Goal: Task Accomplishment & Management: Complete application form

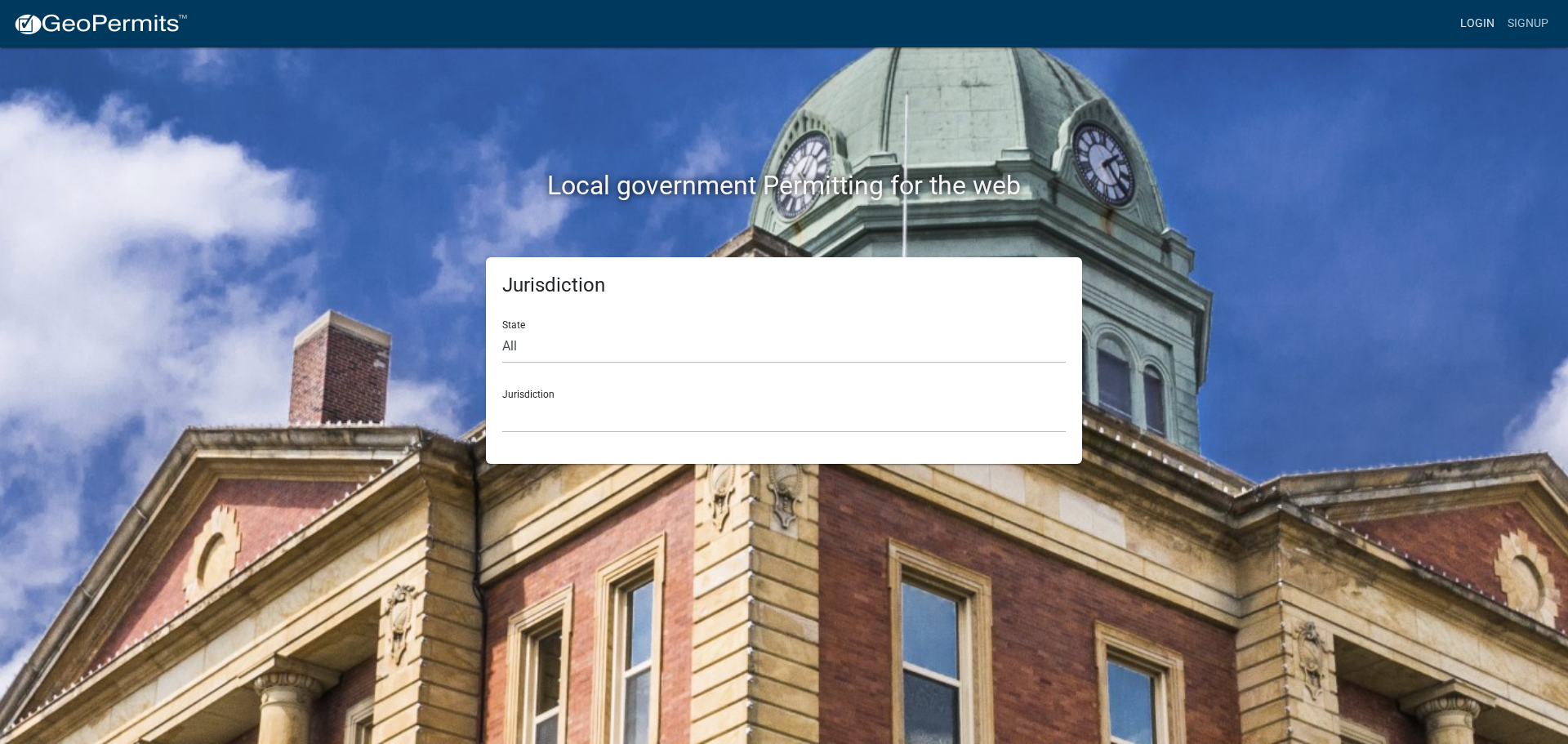
click at [1473, 22] on link "Login" at bounding box center [1477, 24] width 47 height 31
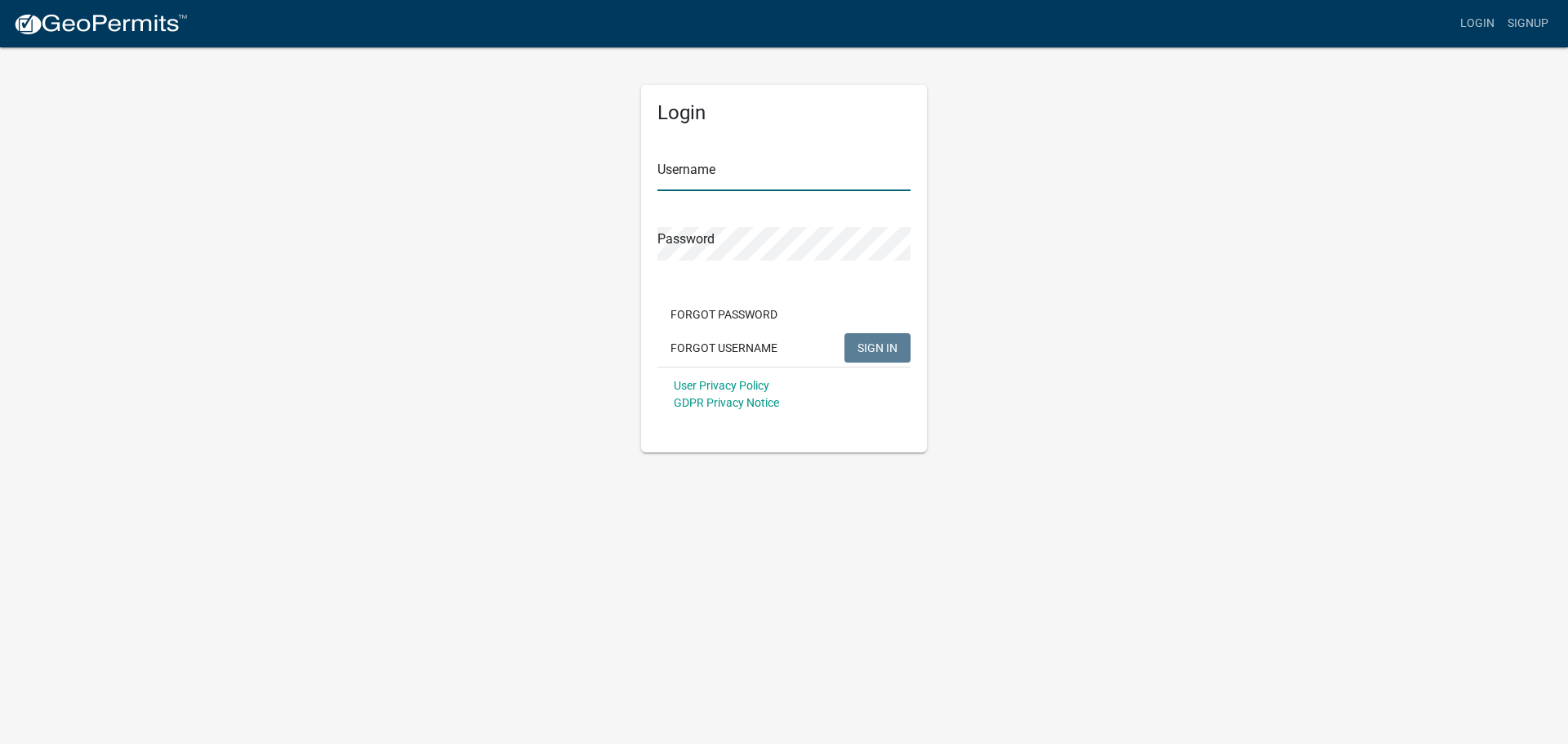
click at [805, 186] on input "Username" at bounding box center [784, 174] width 253 height 33
type input "seckert08"
click at [844, 333] on button "SIGN IN" at bounding box center [877, 347] width 66 height 29
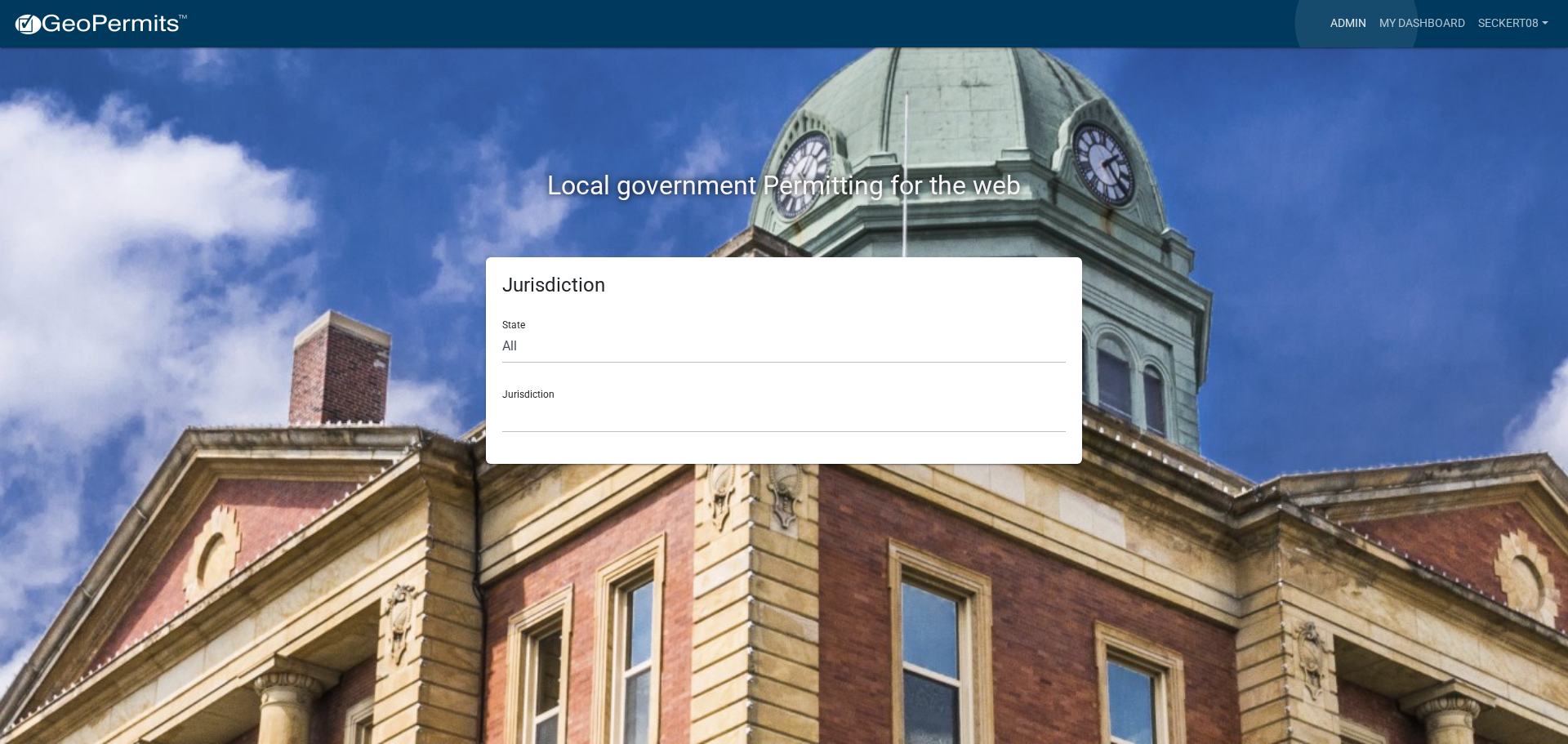
click at [1356, 23] on link "Admin" at bounding box center [1348, 24] width 49 height 31
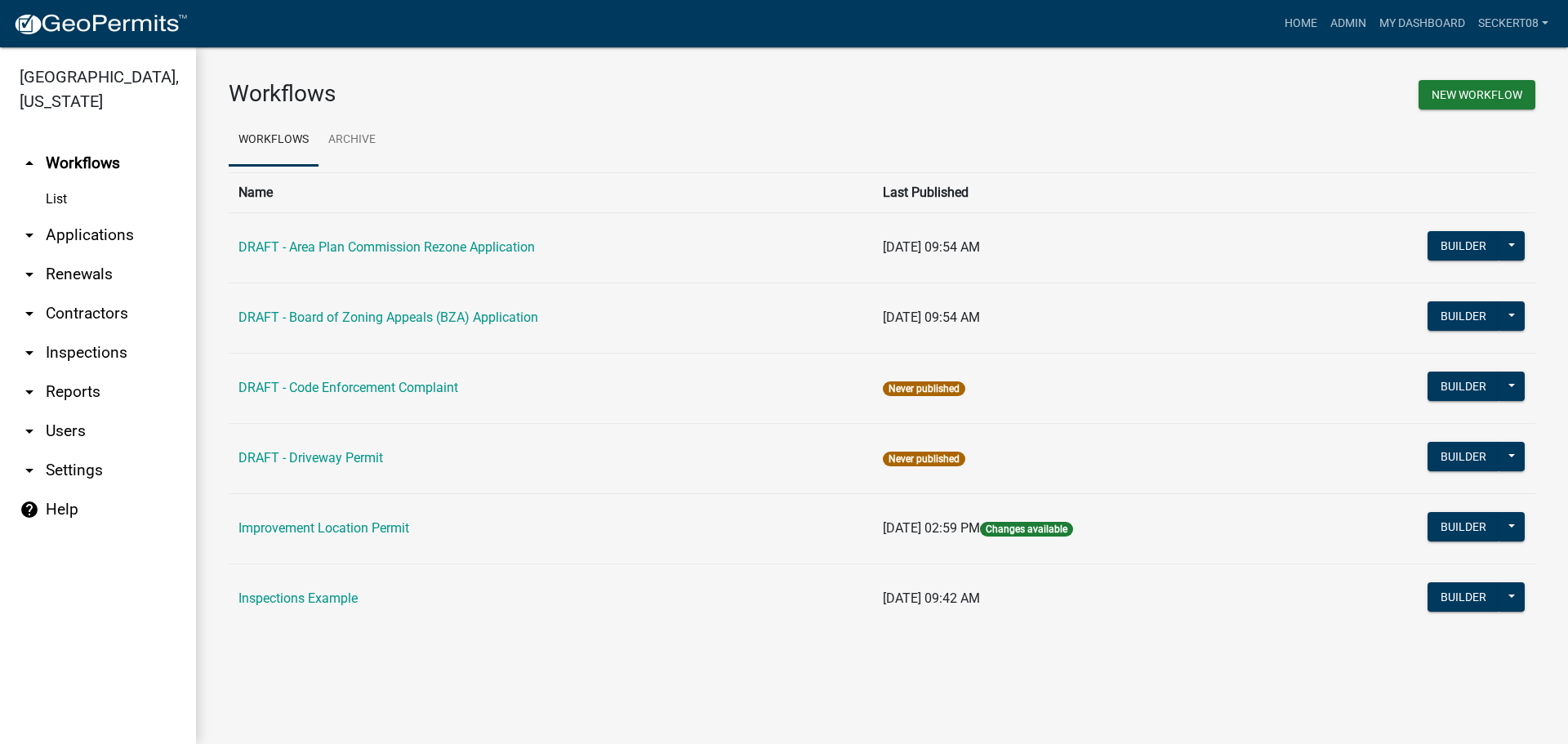
click at [122, 232] on link "arrow_drop_down Applications" at bounding box center [98, 236] width 196 height 39
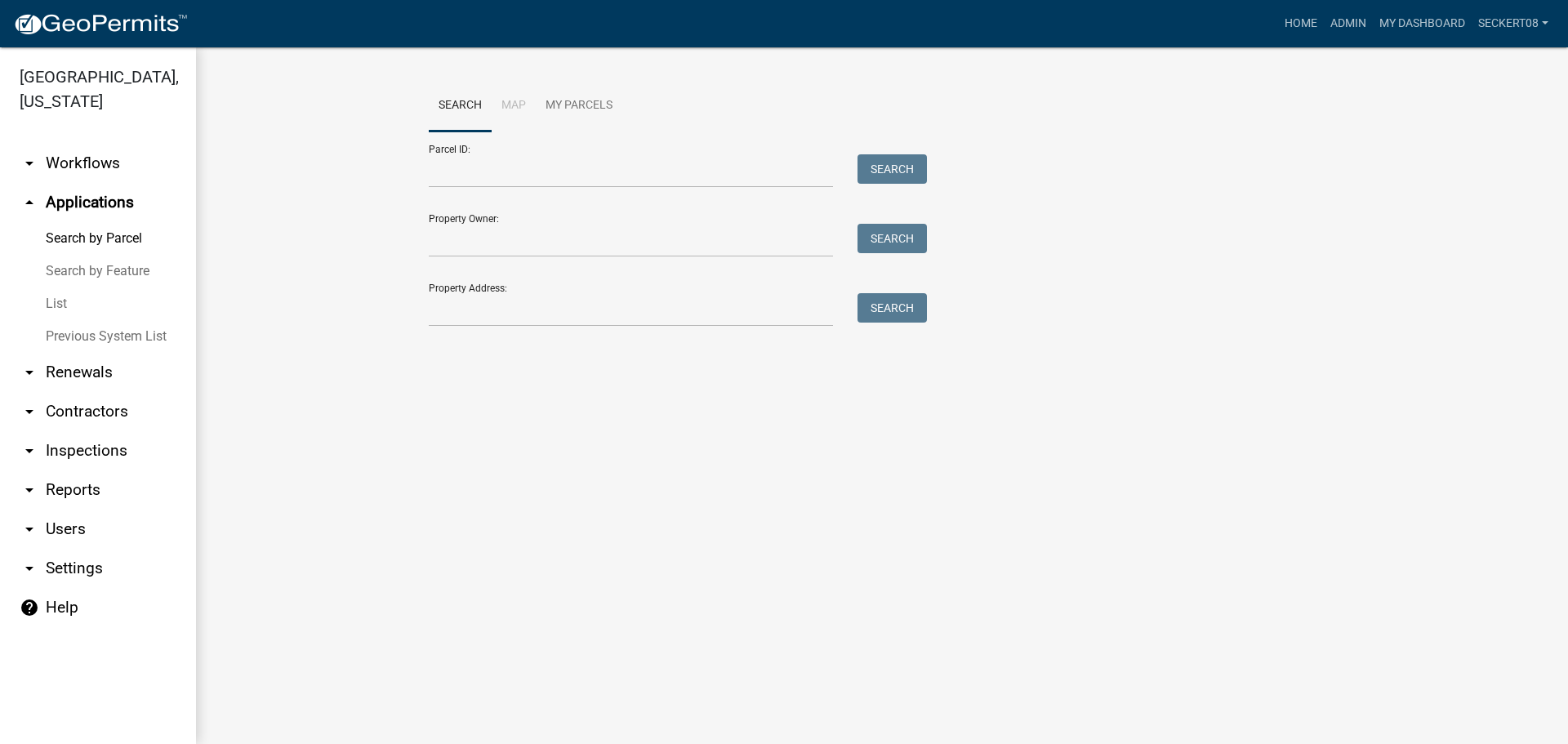
click at [63, 300] on link "List" at bounding box center [98, 303] width 196 height 32
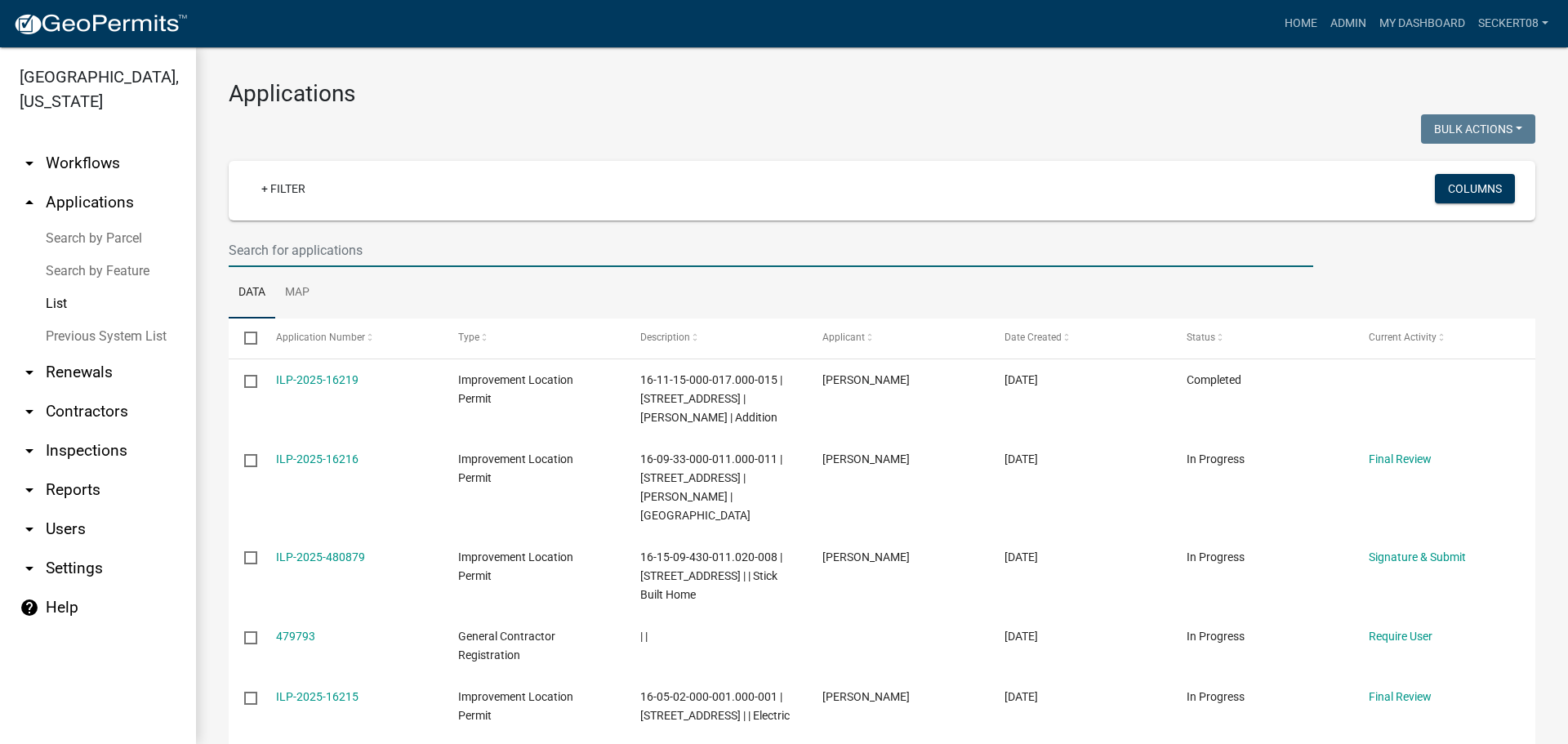
click at [239, 244] on input "text" at bounding box center [771, 250] width 1084 height 33
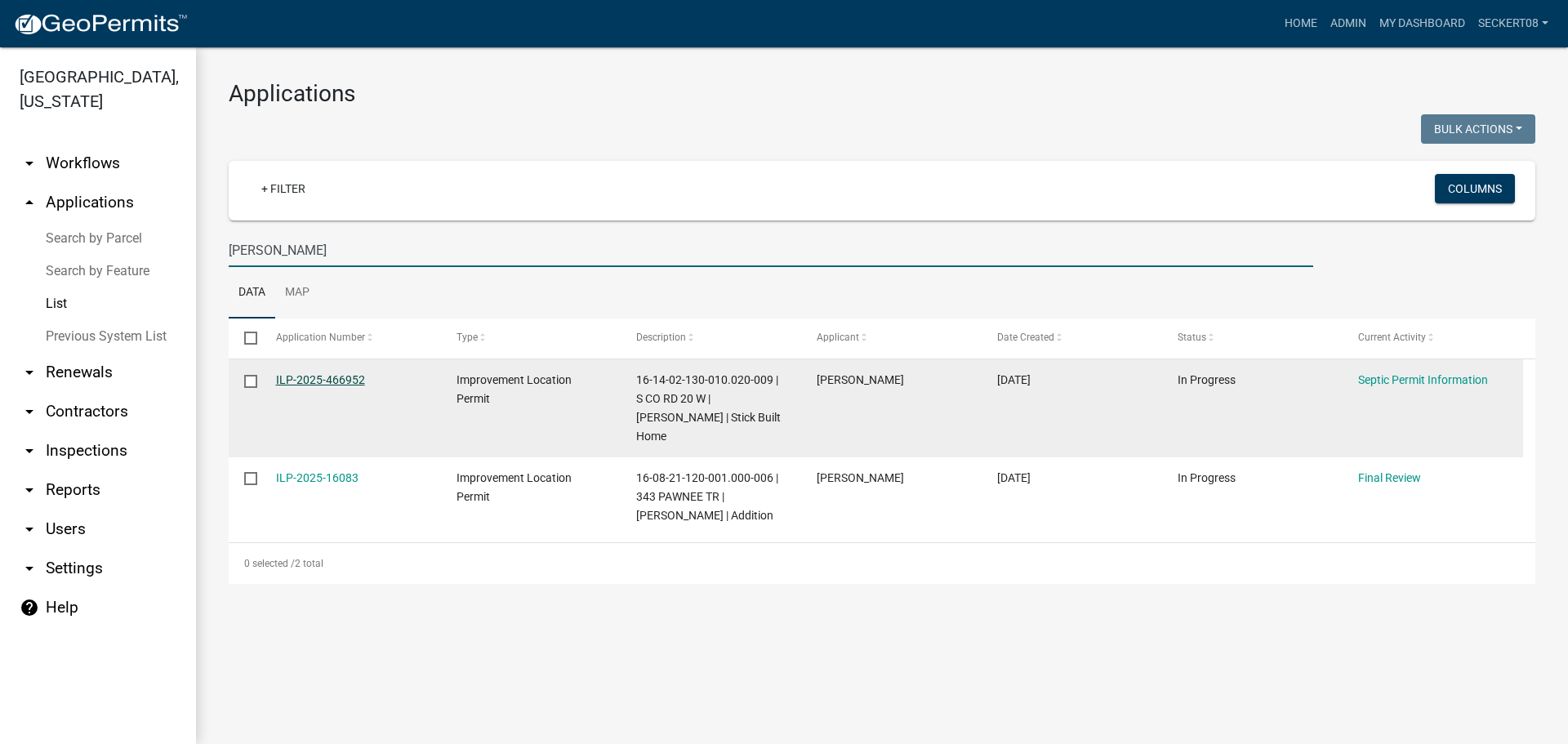
type input "[PERSON_NAME]"
click at [335, 380] on link "ILP-2025-466952" at bounding box center [320, 379] width 89 height 13
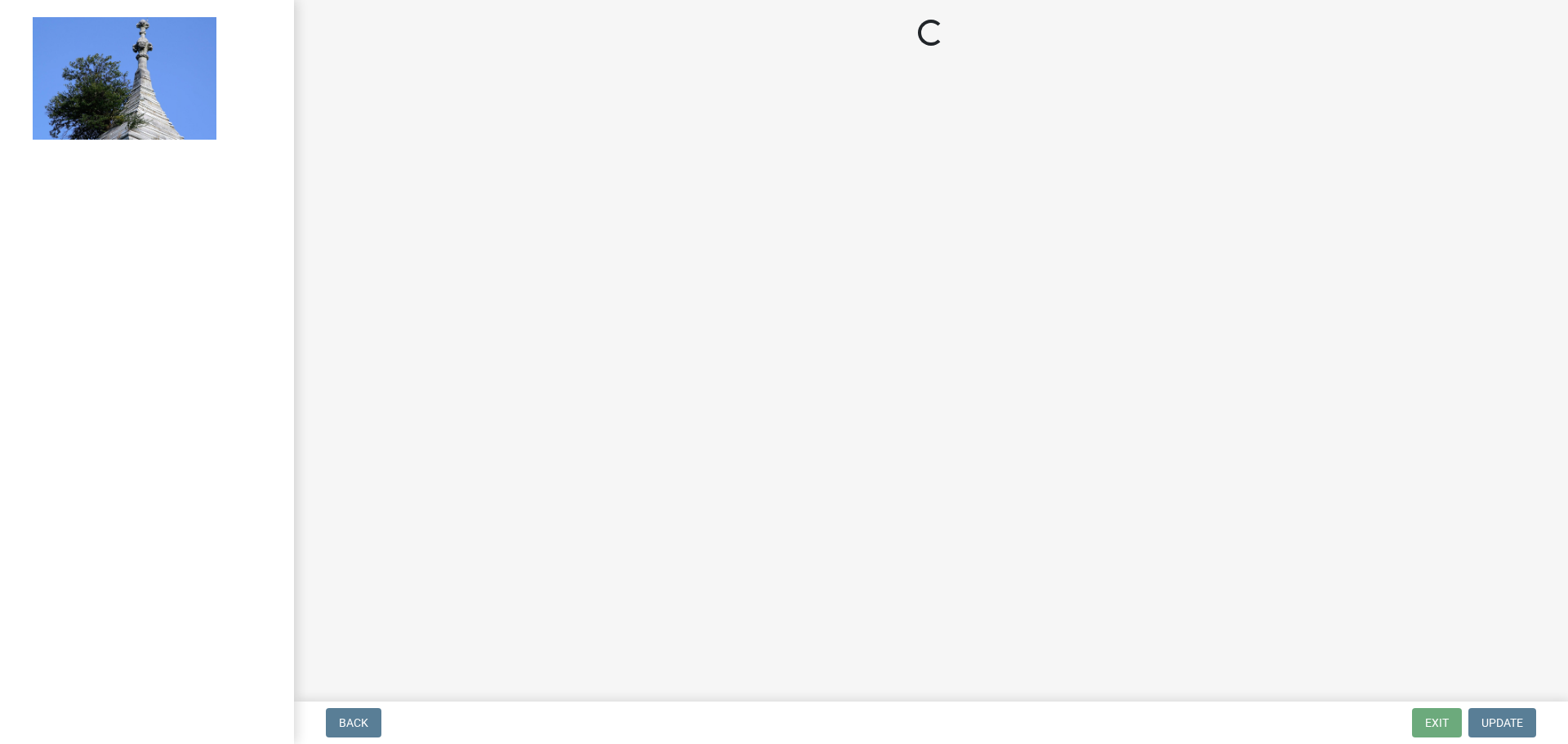
click at [335, 380] on main "Loading..." at bounding box center [930, 347] width 1273 height 695
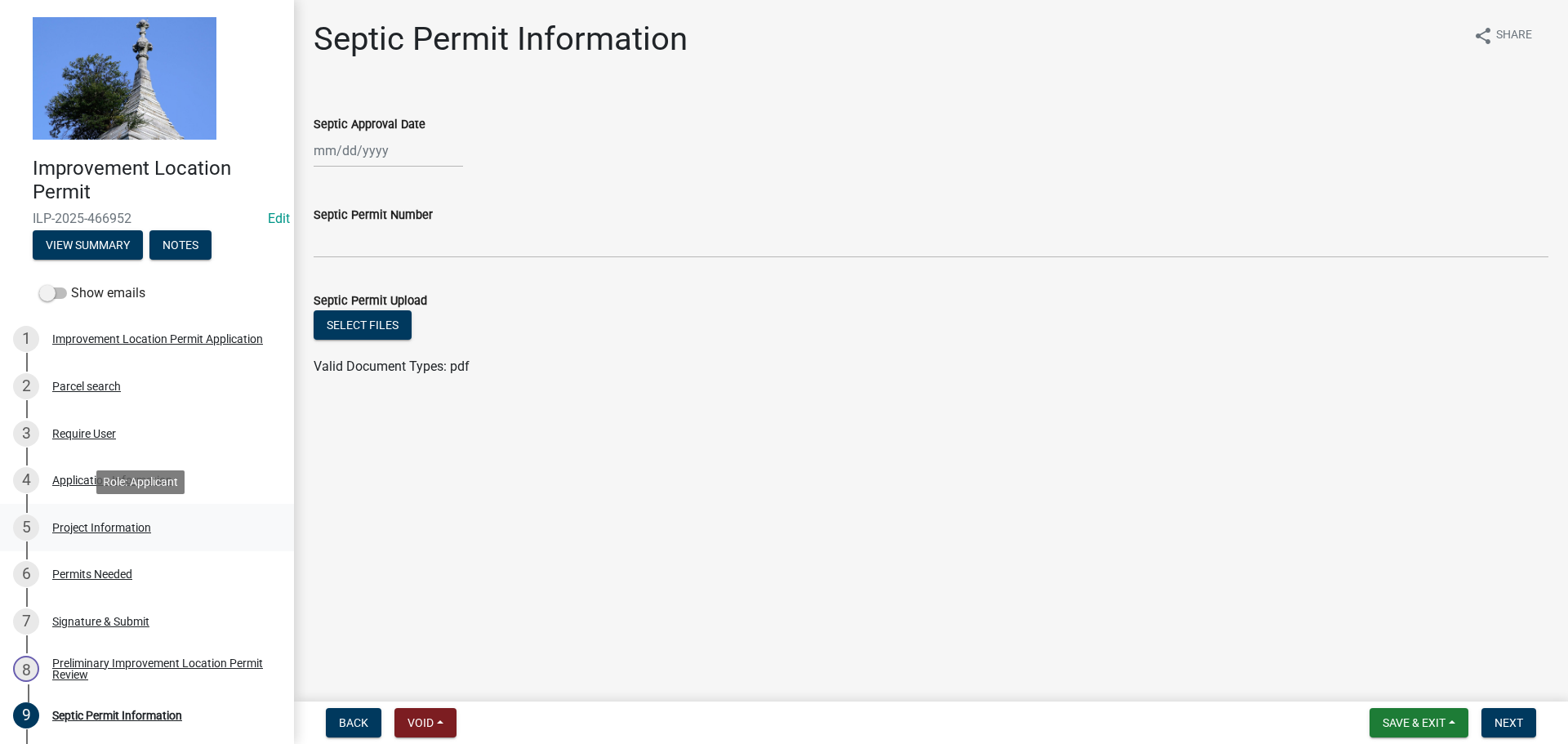
click at [143, 521] on div "Project Information" at bounding box center [101, 527] width 99 height 12
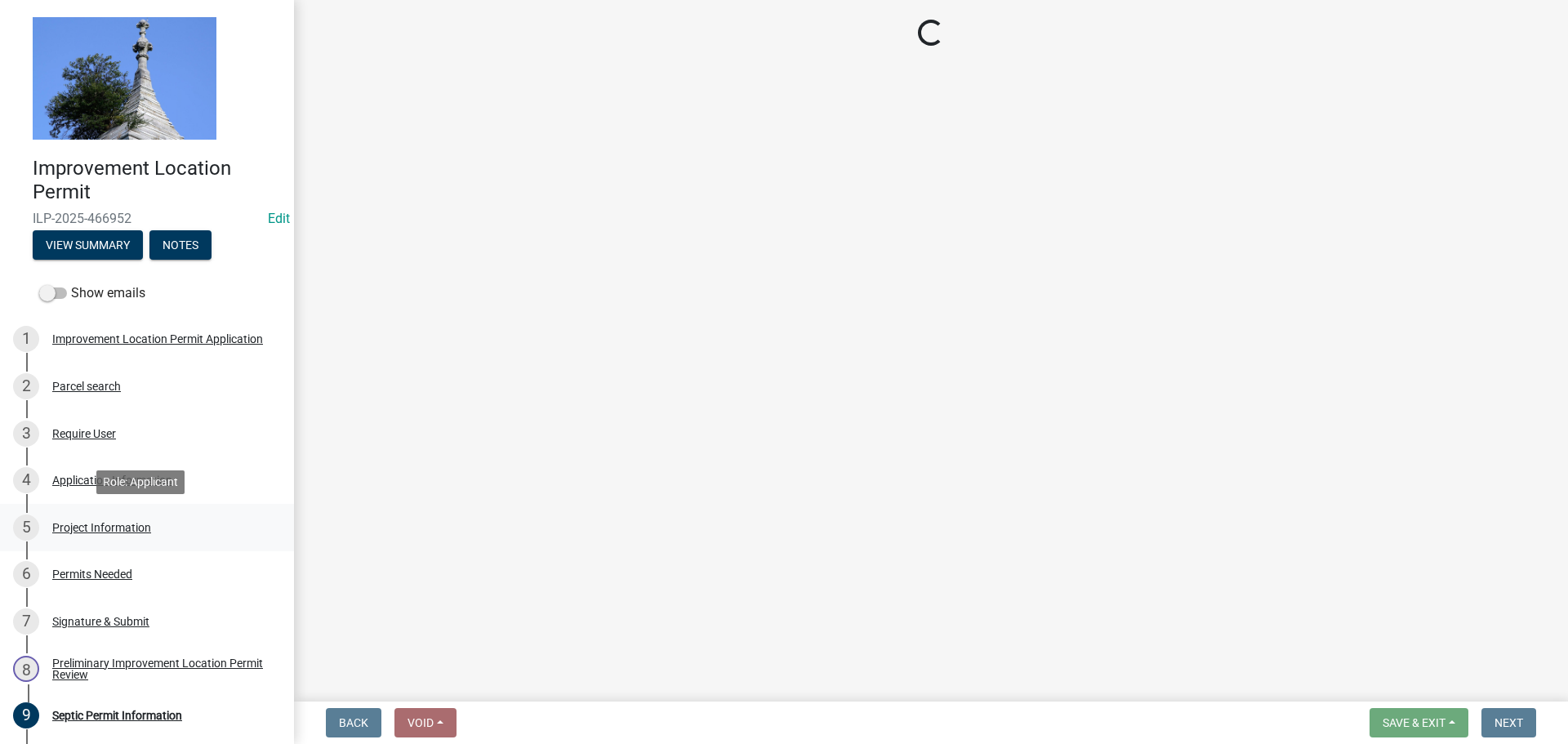
select select "9d64ea5b-356b-46b9-9003-cd08e8d798e4"
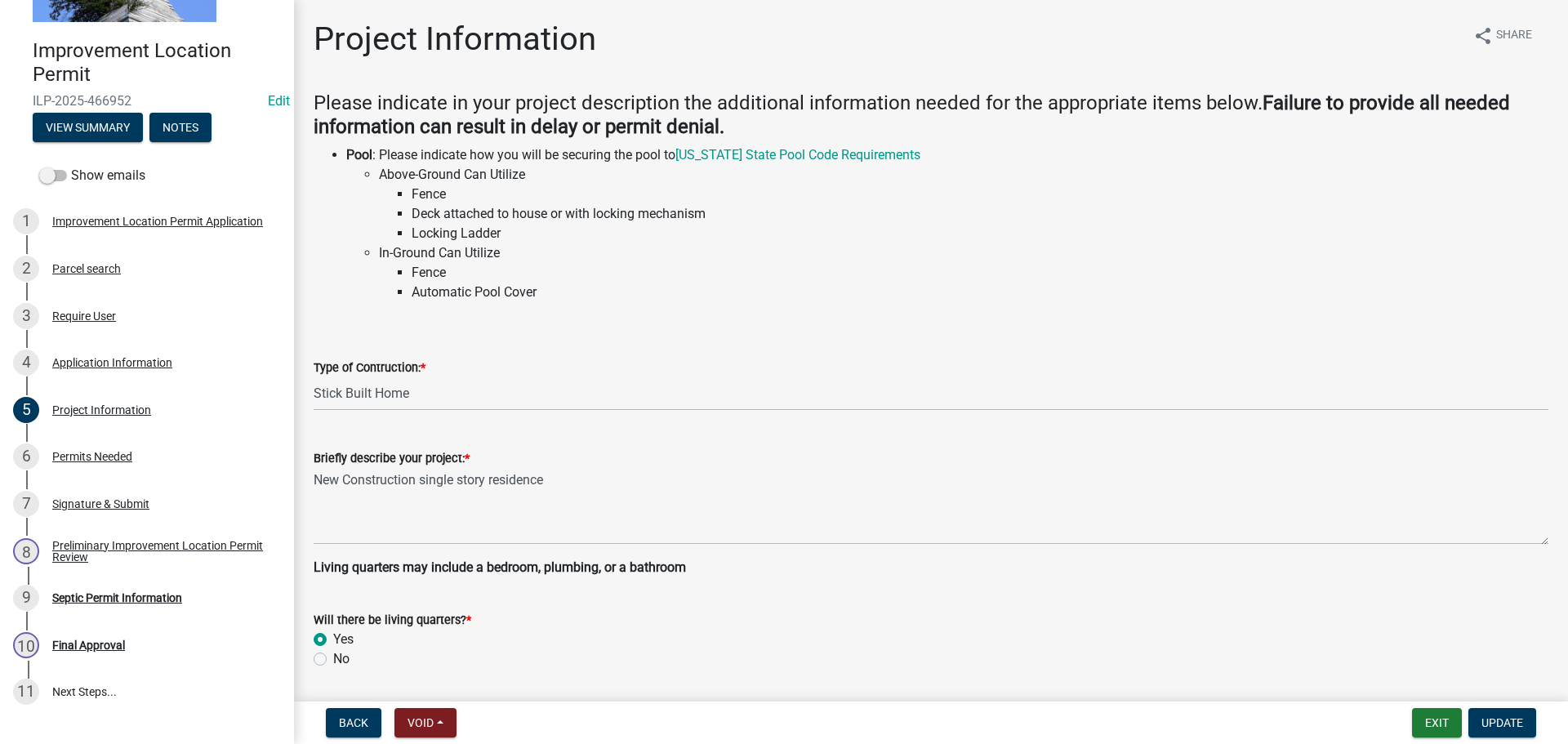
scroll to position [41, 0]
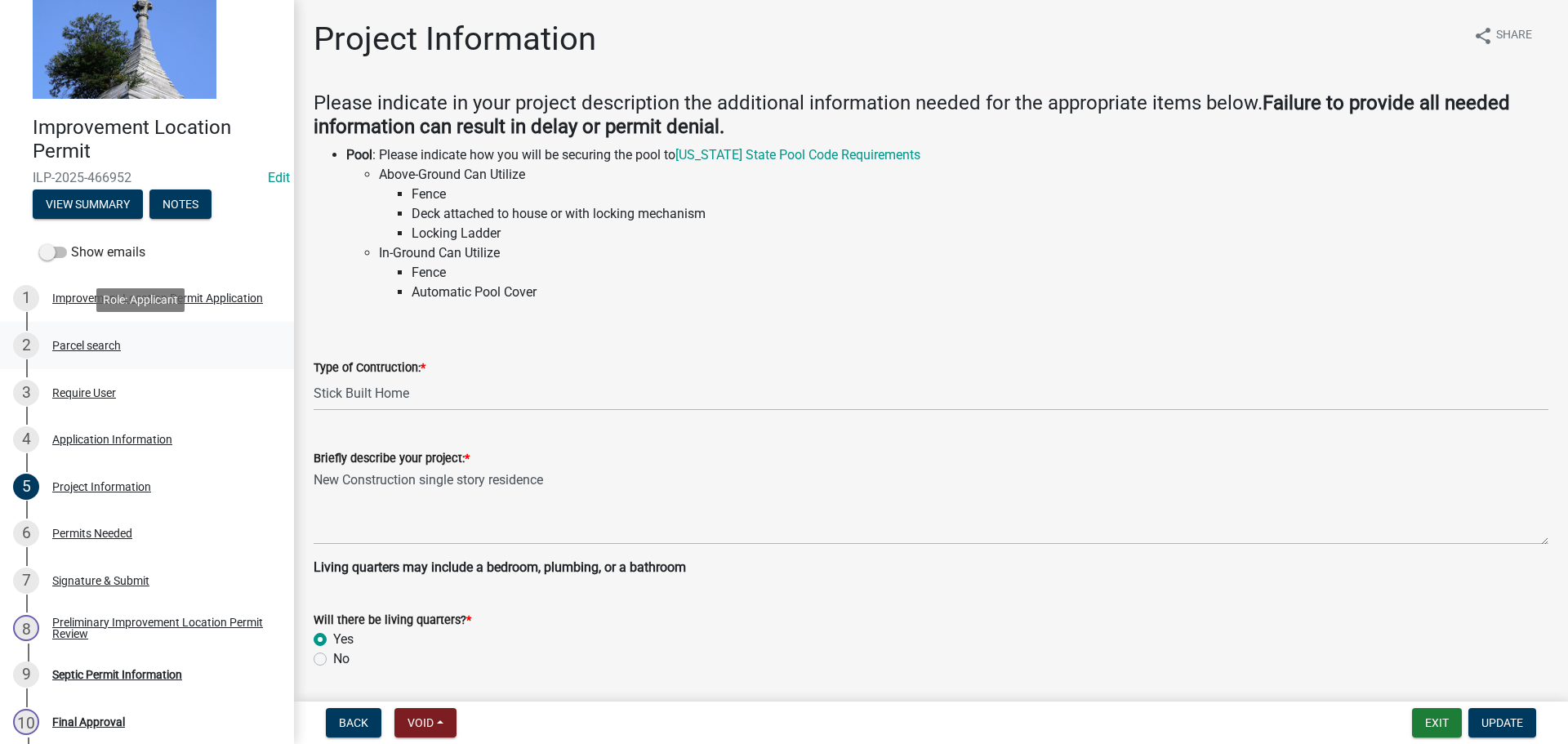
click at [76, 351] on div "Parcel search" at bounding box center [86, 345] width 69 height 12
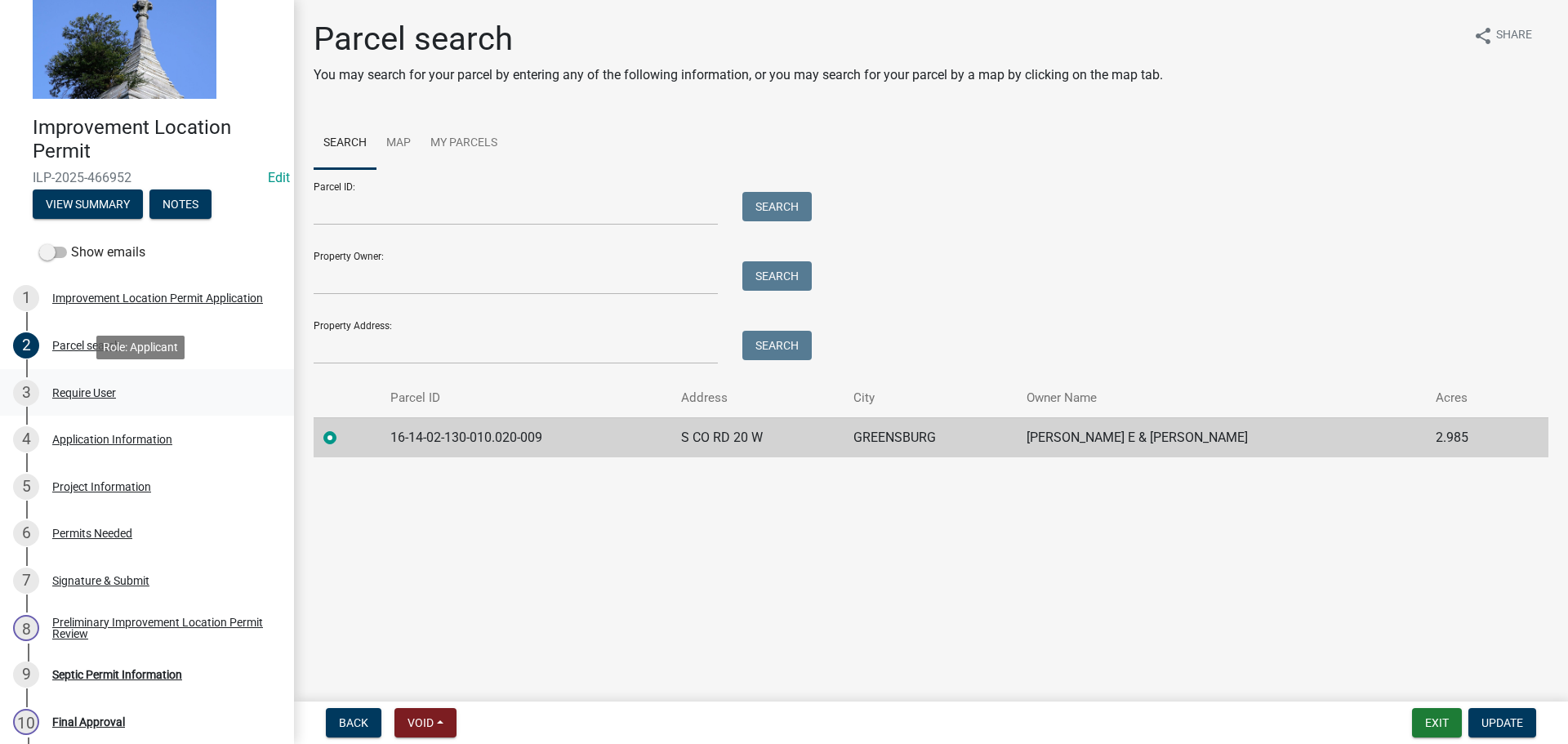
click at [115, 391] on div "Require User" at bounding box center [83, 393] width 64 height 12
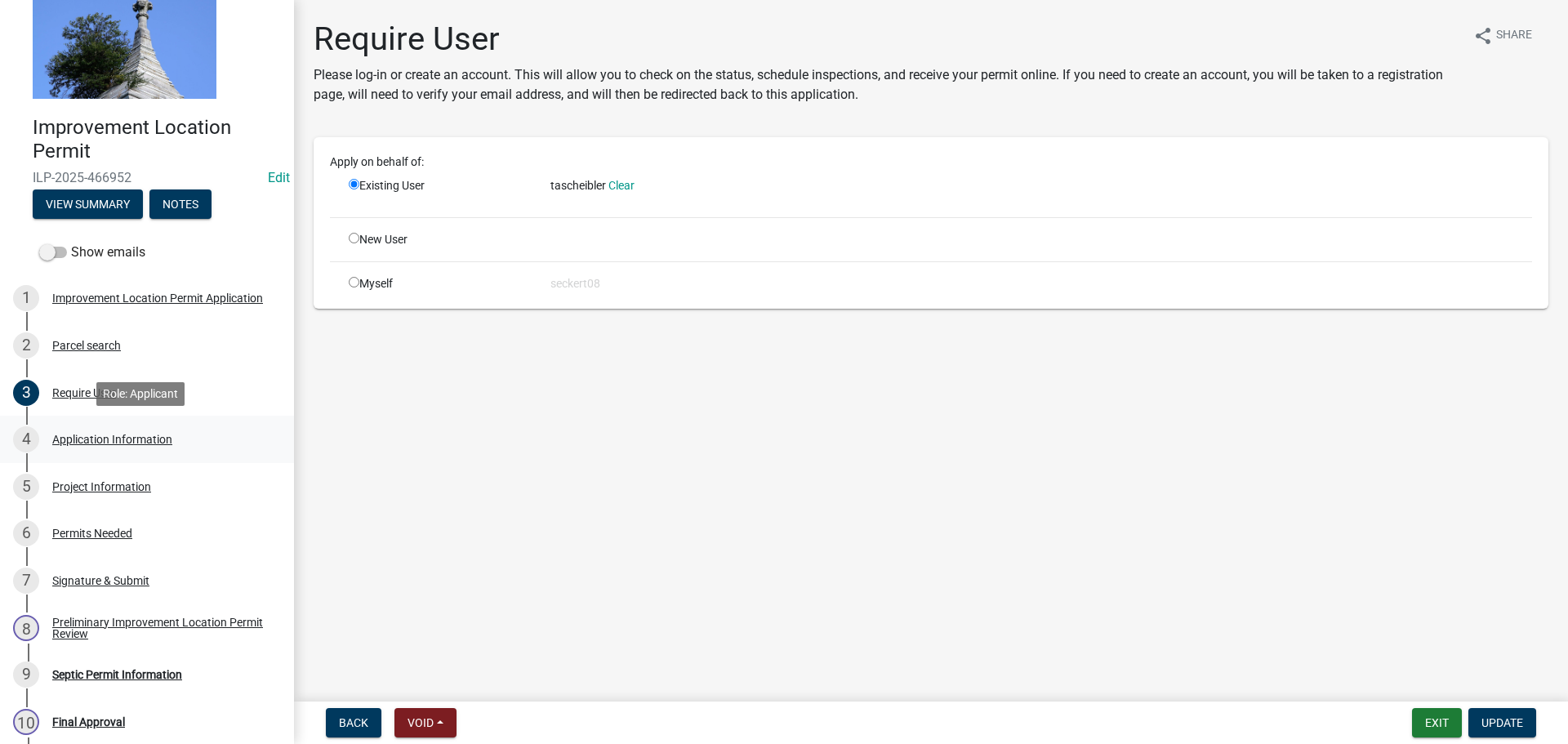
click at [103, 444] on div "Application Information" at bounding box center [112, 440] width 120 height 12
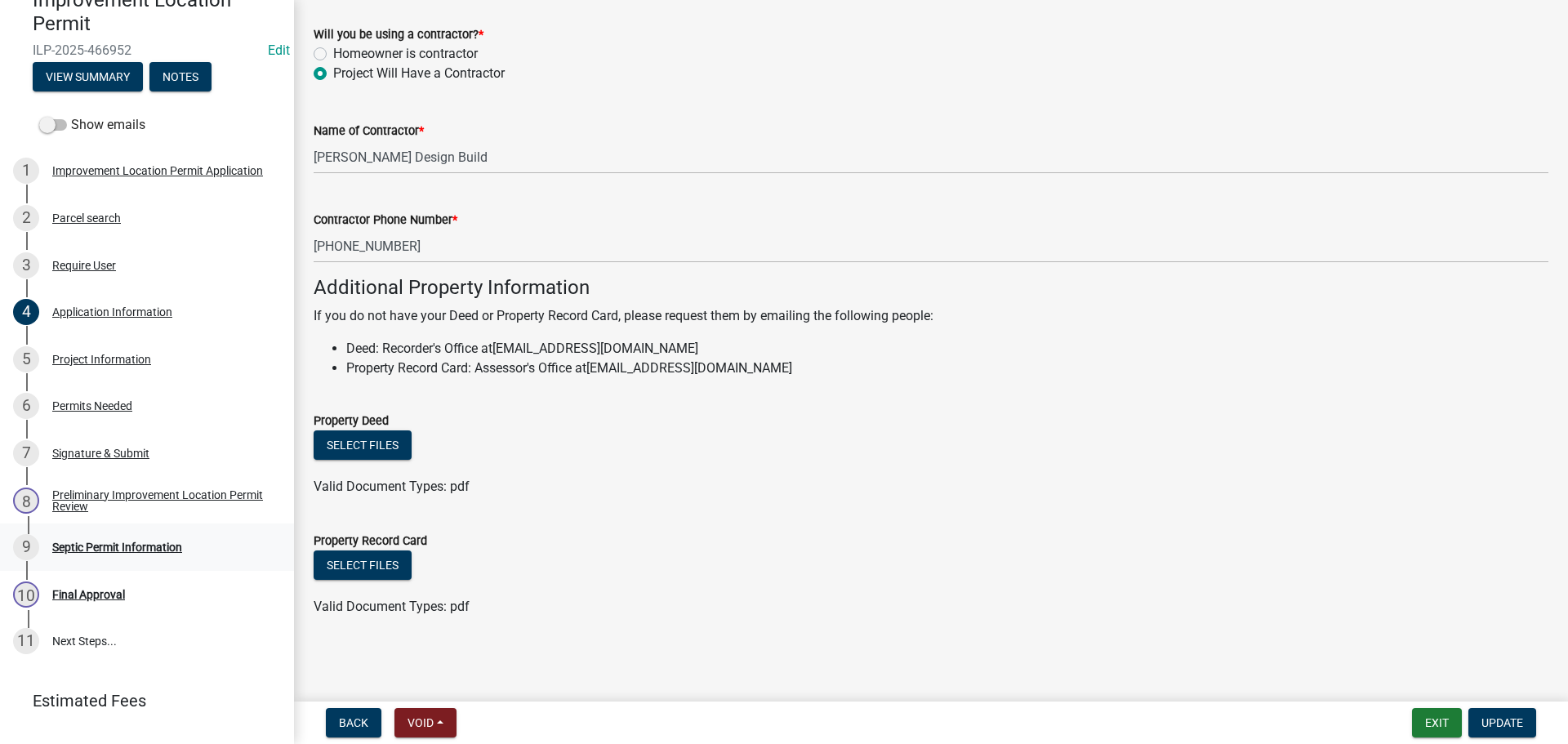
scroll to position [204, 0]
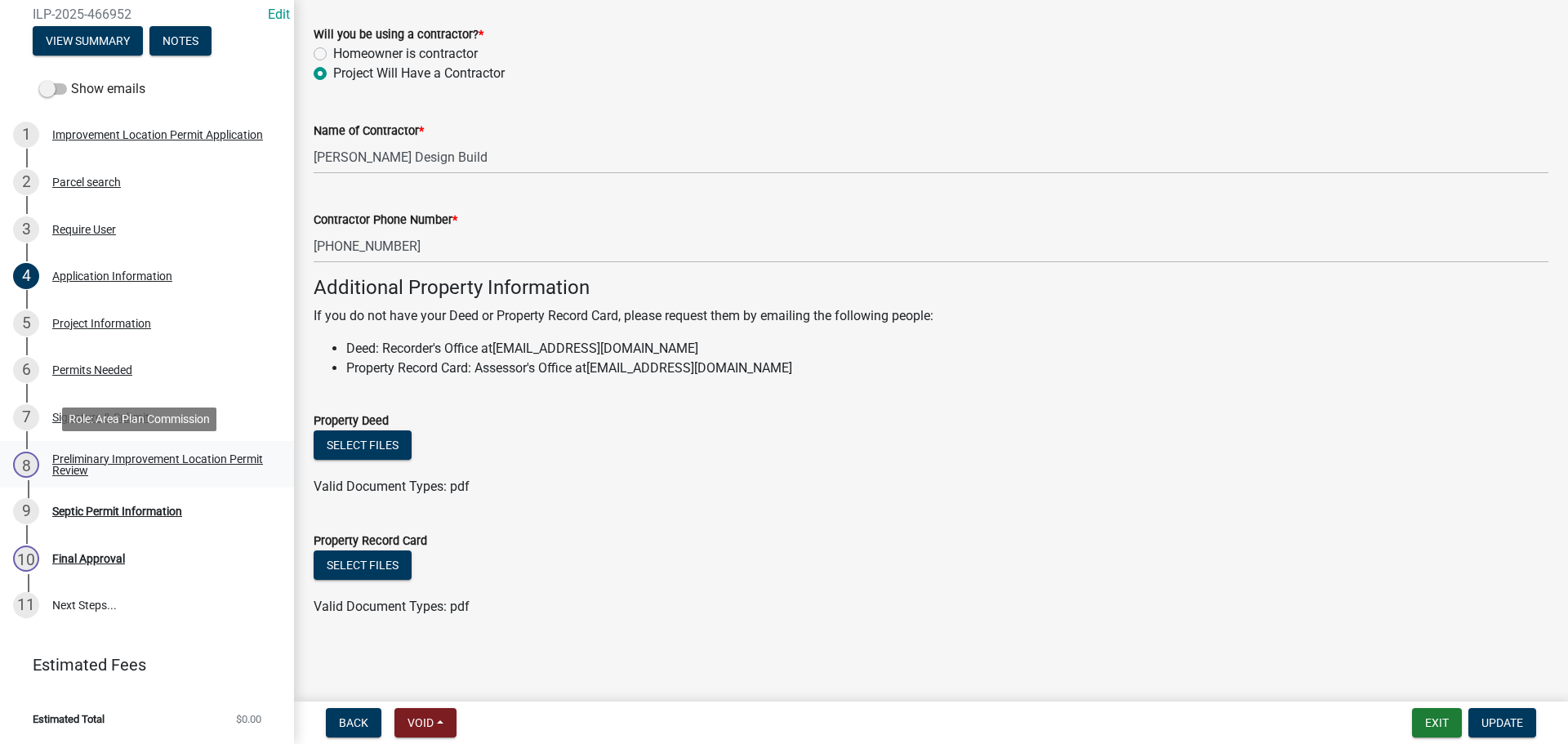
click at [150, 459] on div "Preliminary Improvement Location Permit Review" at bounding box center [160, 463] width 216 height 23
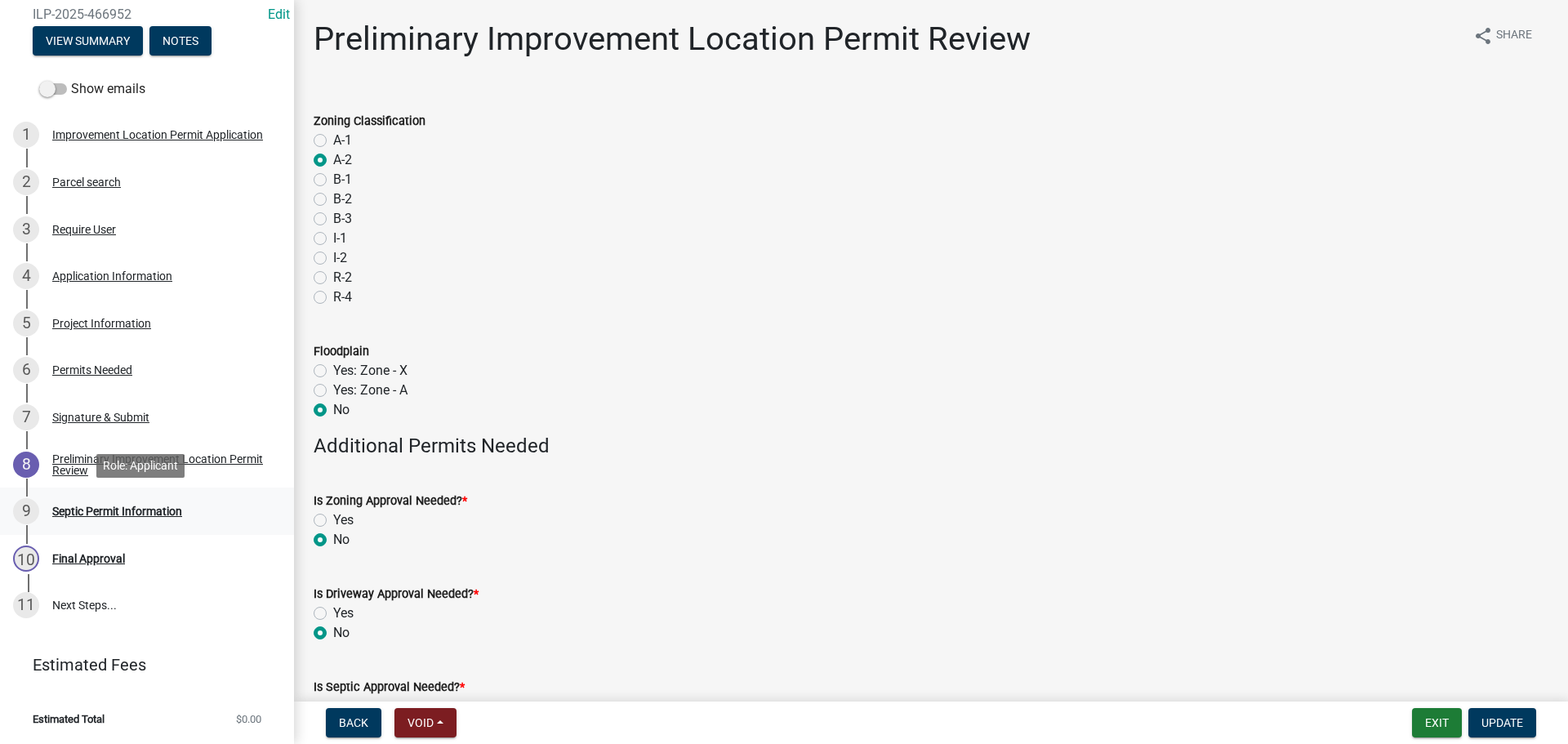
click at [159, 506] on div "Septic Permit Information" at bounding box center [117, 511] width 130 height 12
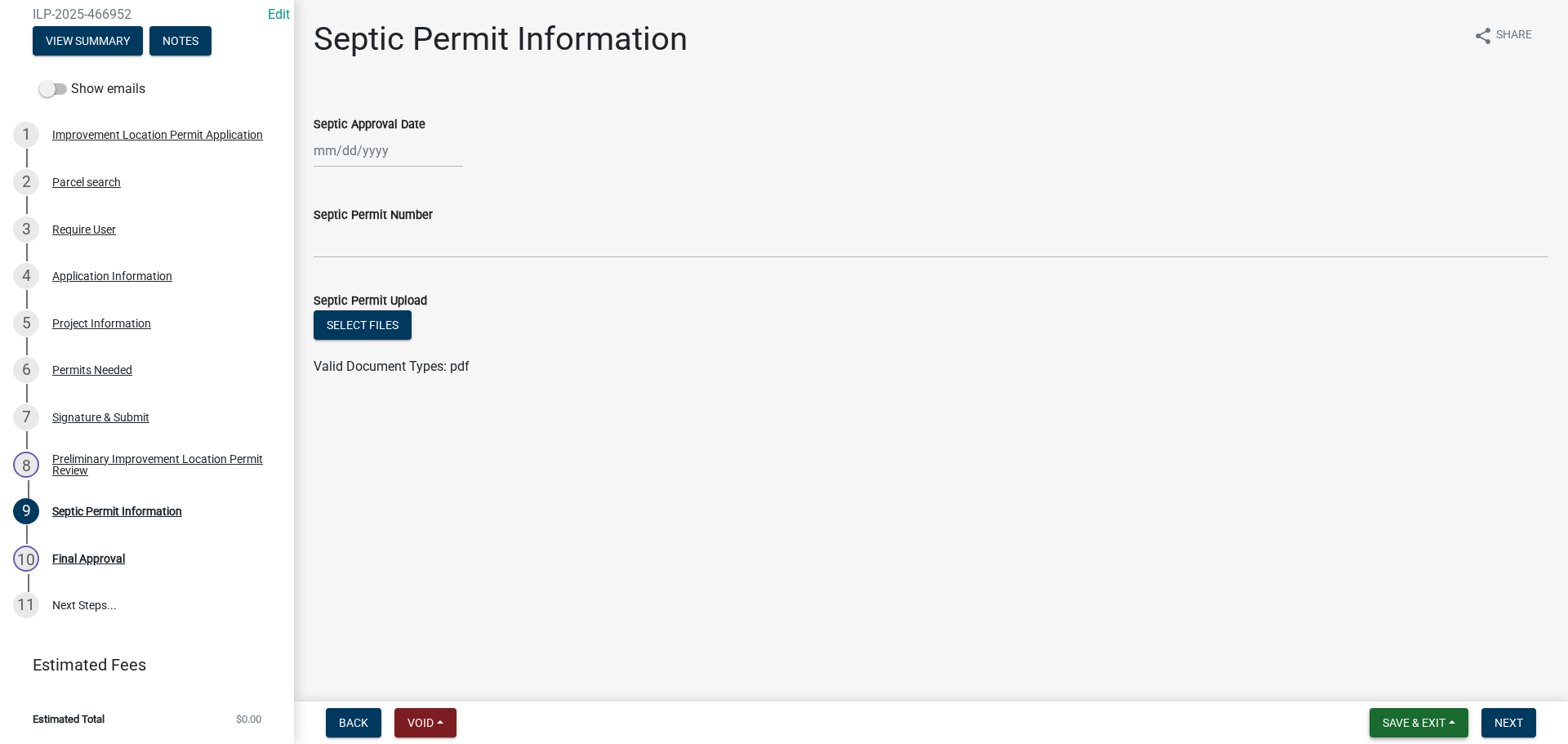
click at [1451, 719] on button "Save & Exit" at bounding box center [1418, 722] width 99 height 29
click at [1428, 697] on button "Save & Exit" at bounding box center [1402, 680] width 131 height 39
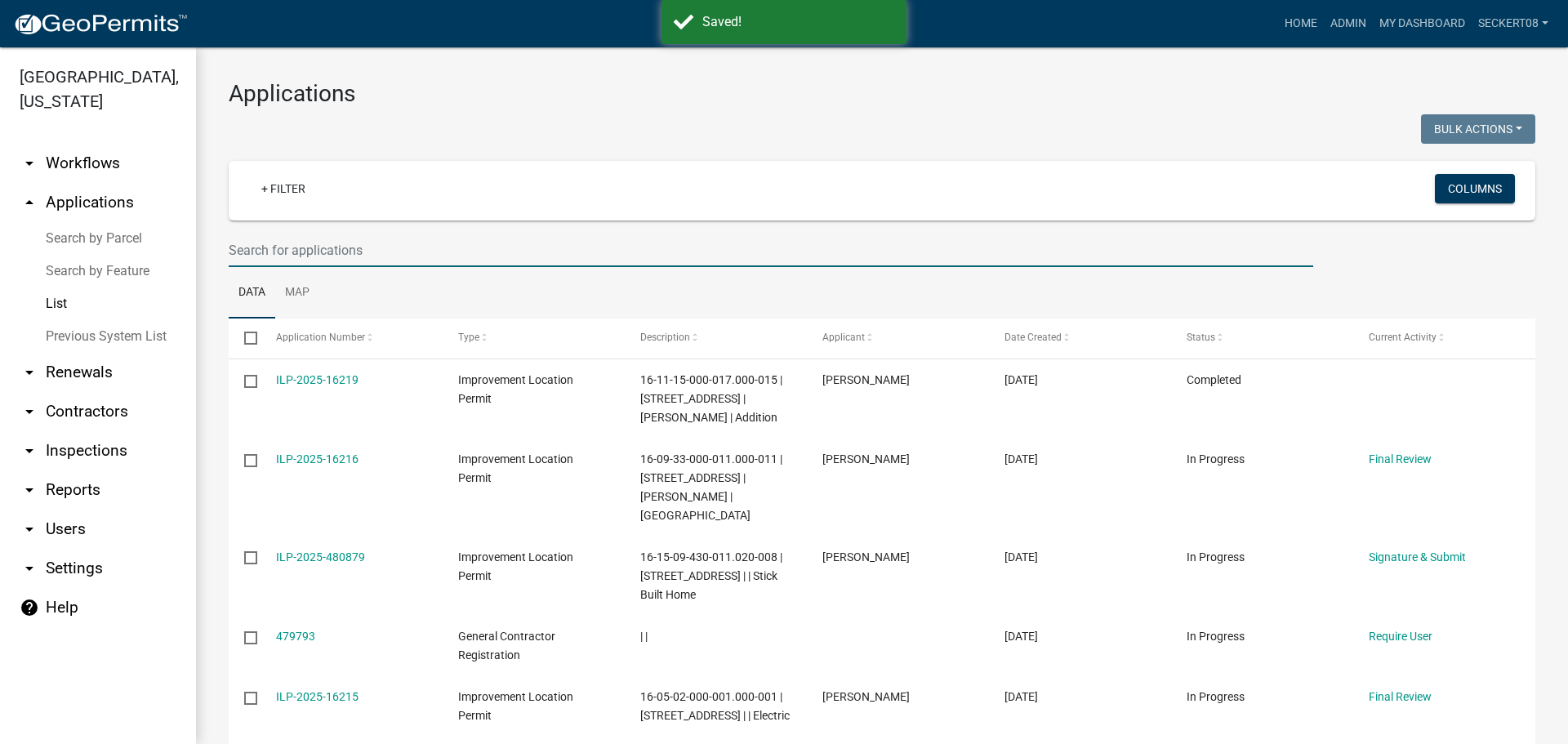
click at [302, 250] on input "text" at bounding box center [771, 250] width 1084 height 33
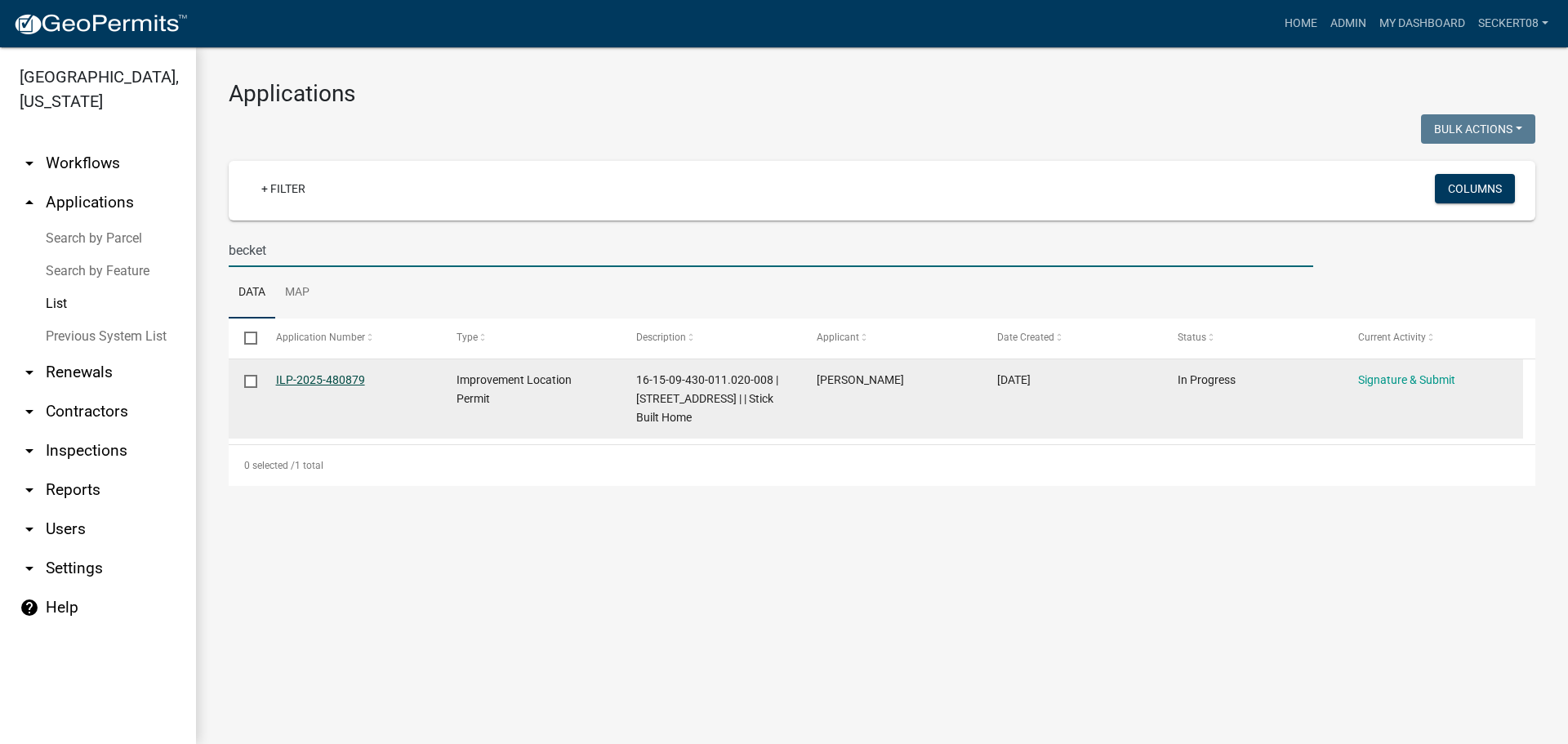
type input "becket"
click at [321, 379] on link "ILP-2025-480879" at bounding box center [320, 379] width 89 height 13
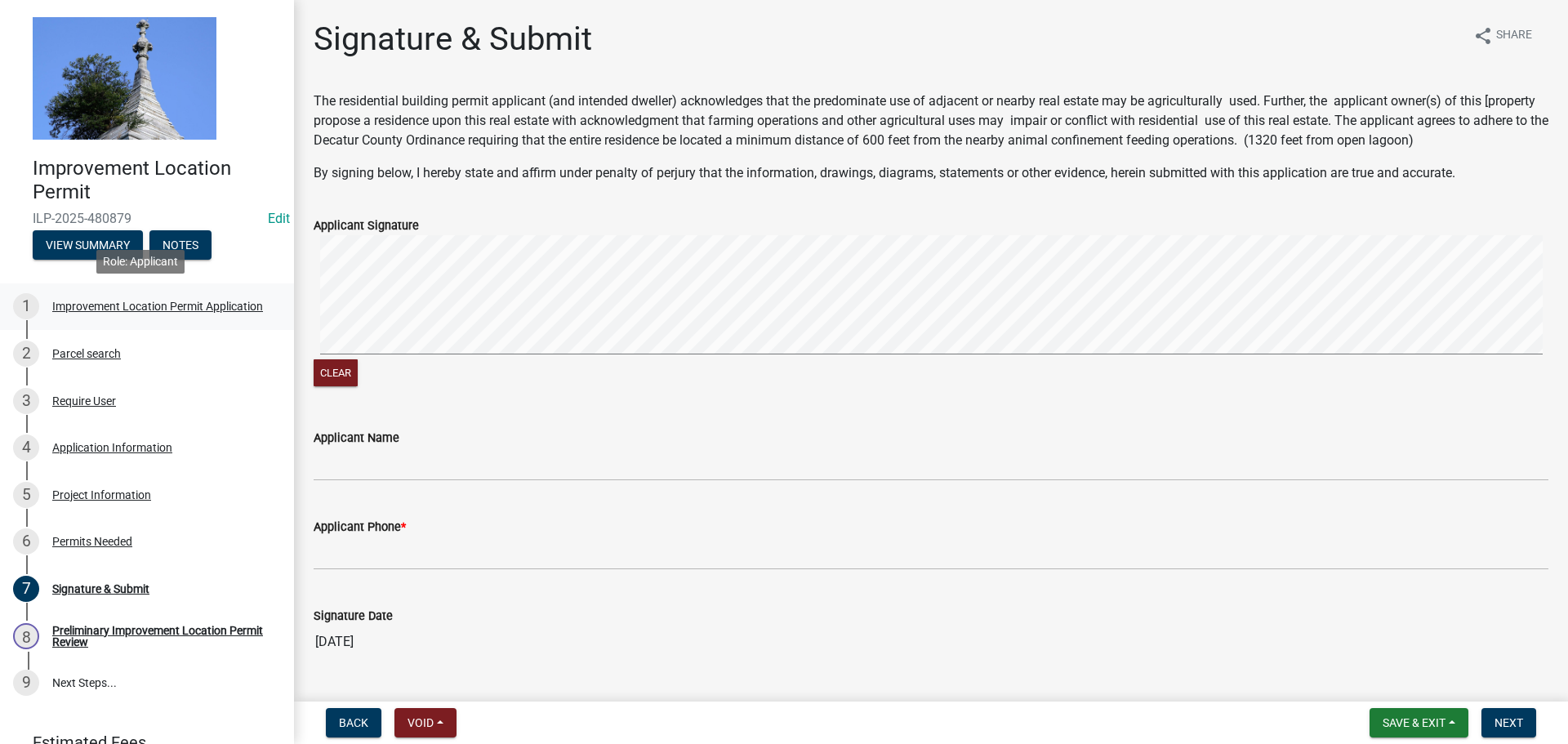
click at [136, 302] on div "Improvement Location Permit Application" at bounding box center [157, 306] width 211 height 12
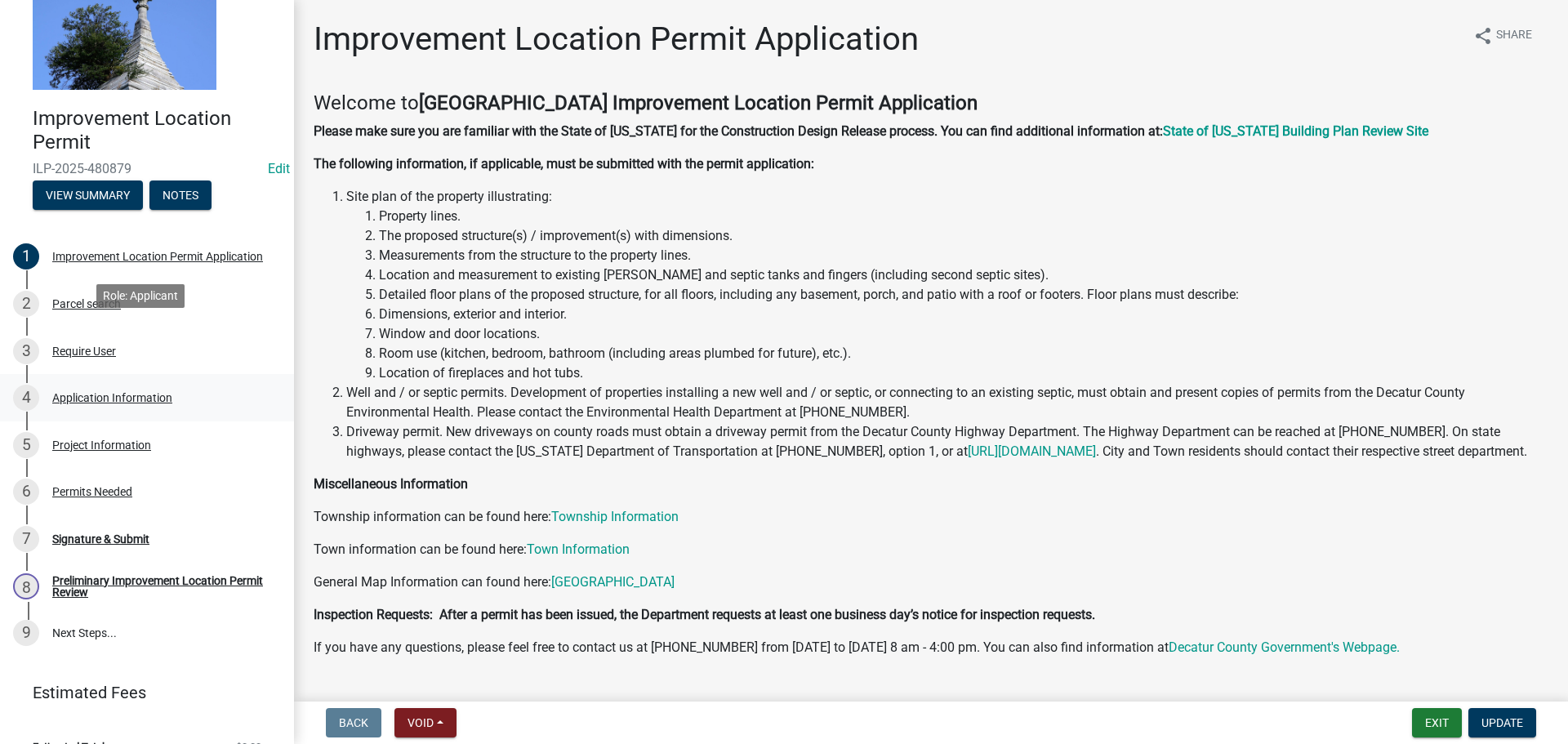
scroll to position [78, 0]
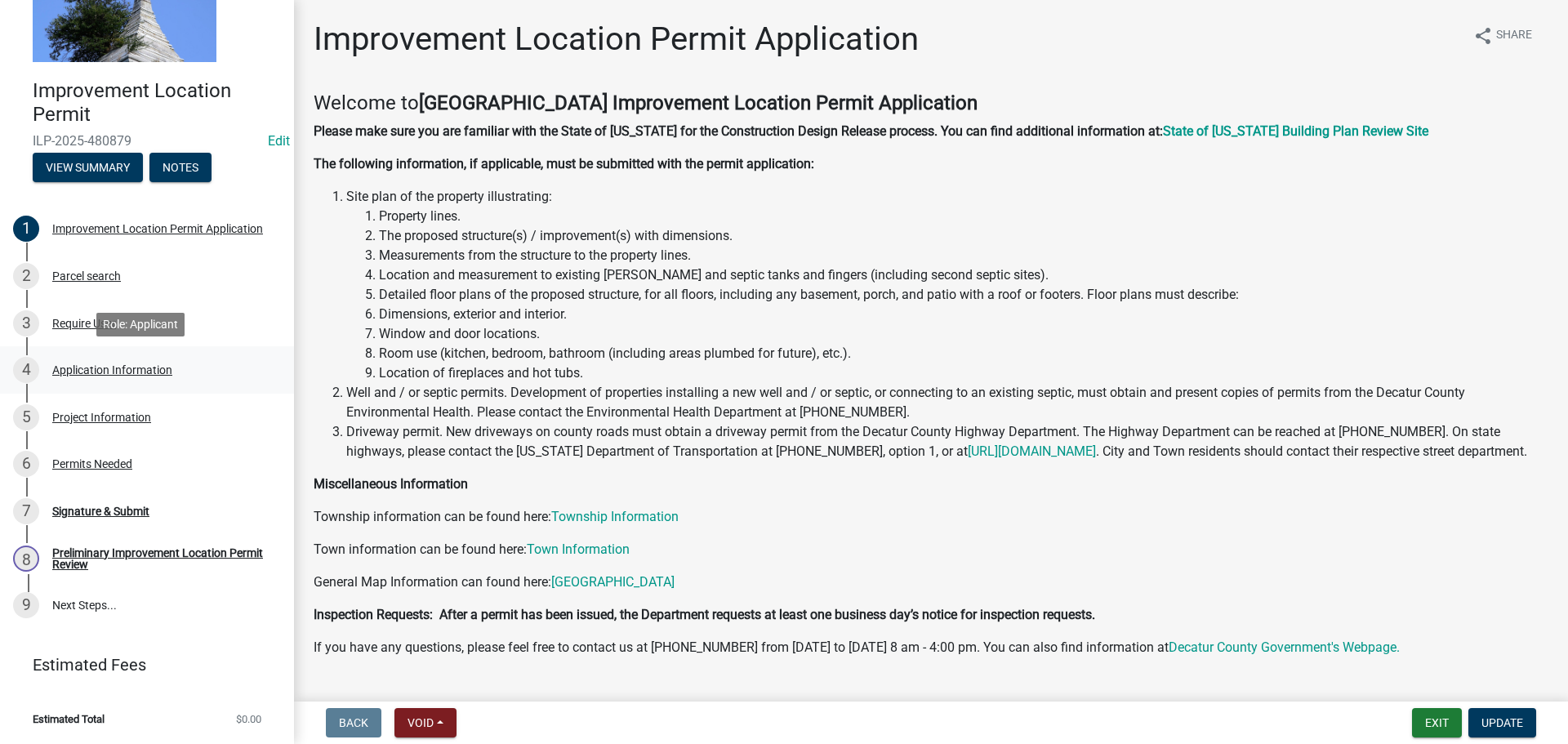
click at [94, 371] on div "Application Information" at bounding box center [112, 370] width 120 height 12
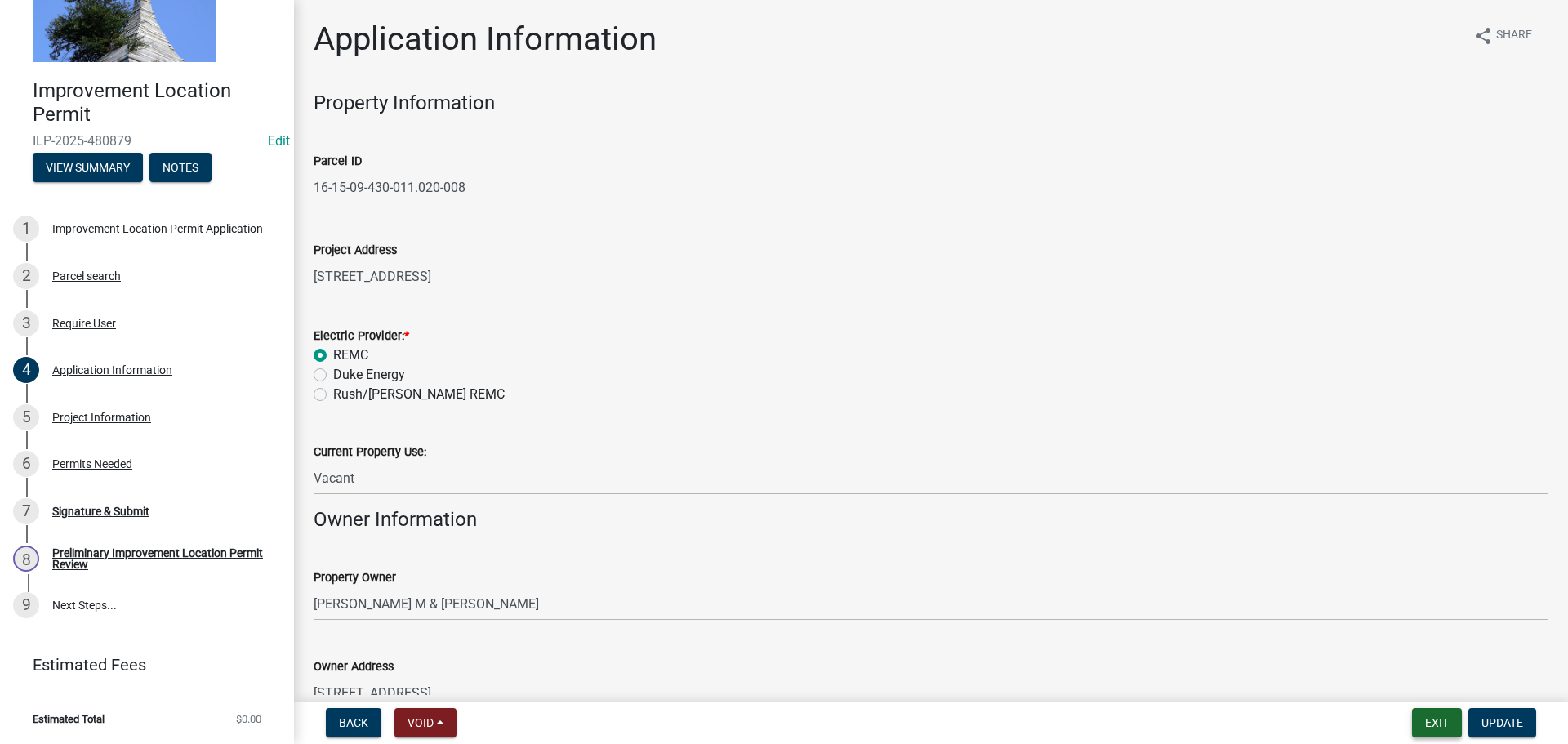
click at [1418, 721] on button "Exit" at bounding box center [1436, 722] width 50 height 29
